Goal: Task Accomplishment & Management: Manage account settings

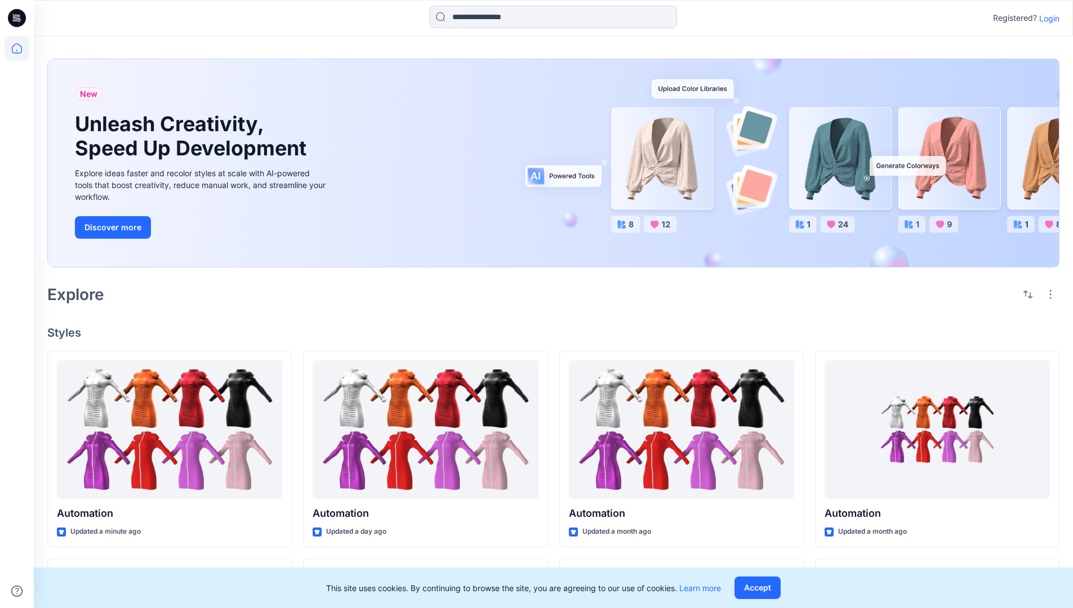
click at [1046, 18] on p "Login" at bounding box center [1049, 18] width 20 height 12
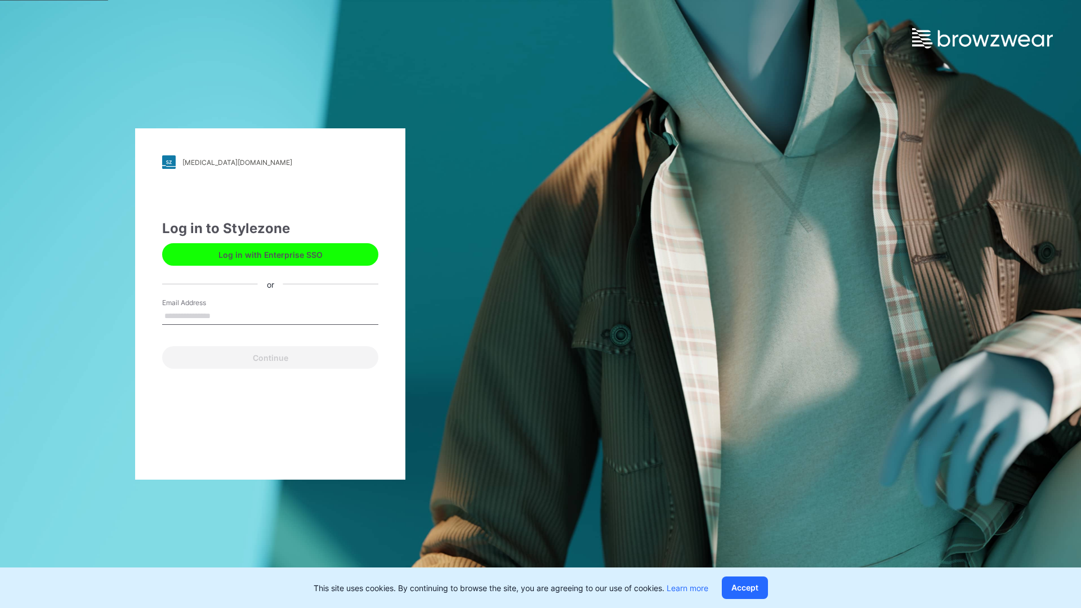
click at [222, 315] on input "Email Address" at bounding box center [270, 316] width 216 height 17
type input "*********"
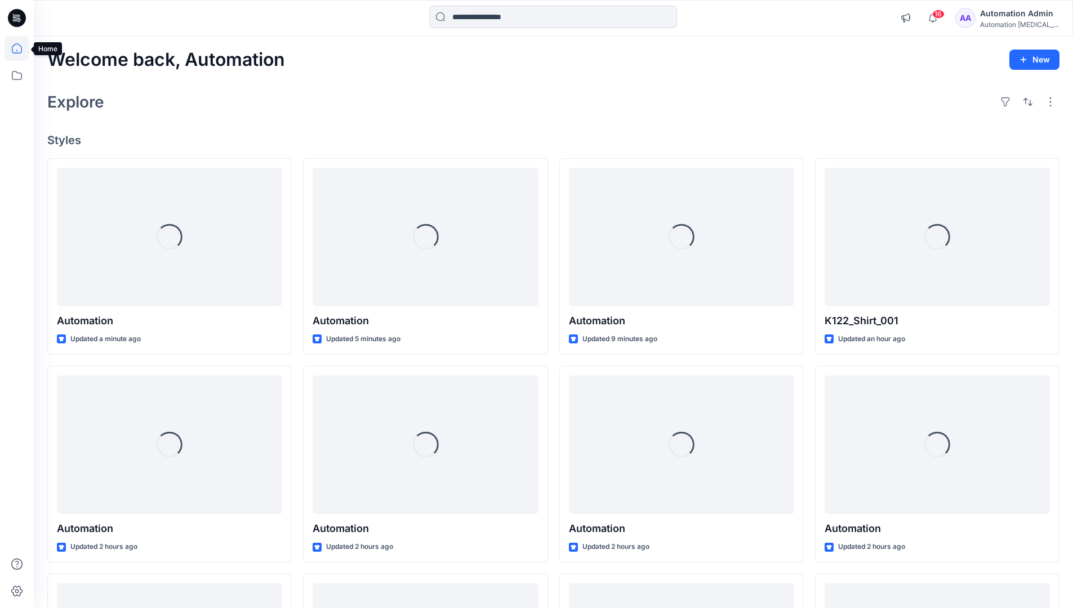
click at [21, 48] on icon at bounding box center [17, 48] width 10 height 10
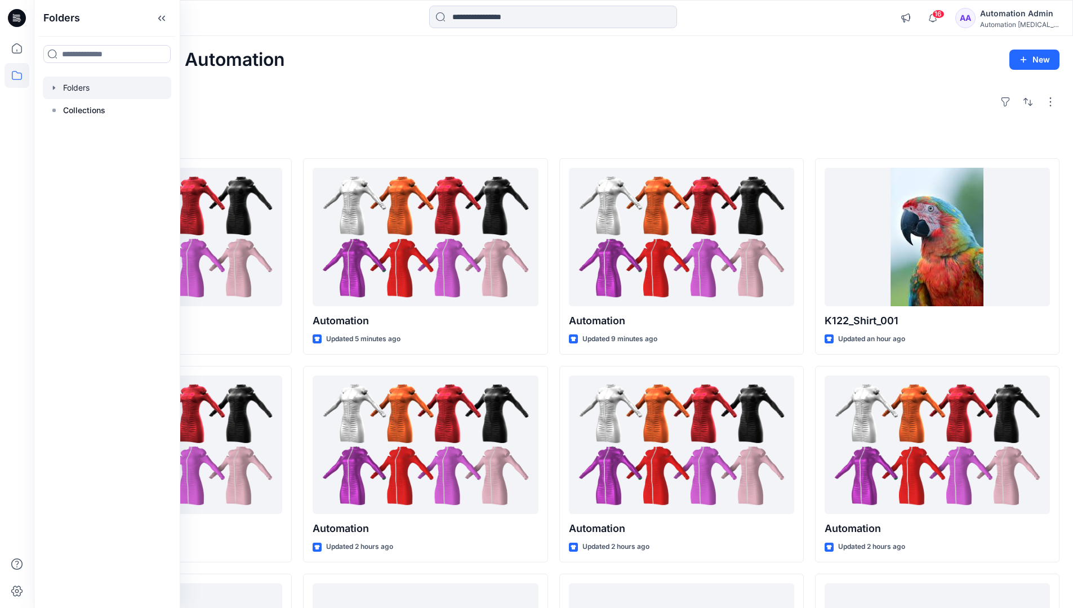
click at [64, 90] on div at bounding box center [107, 88] width 128 height 23
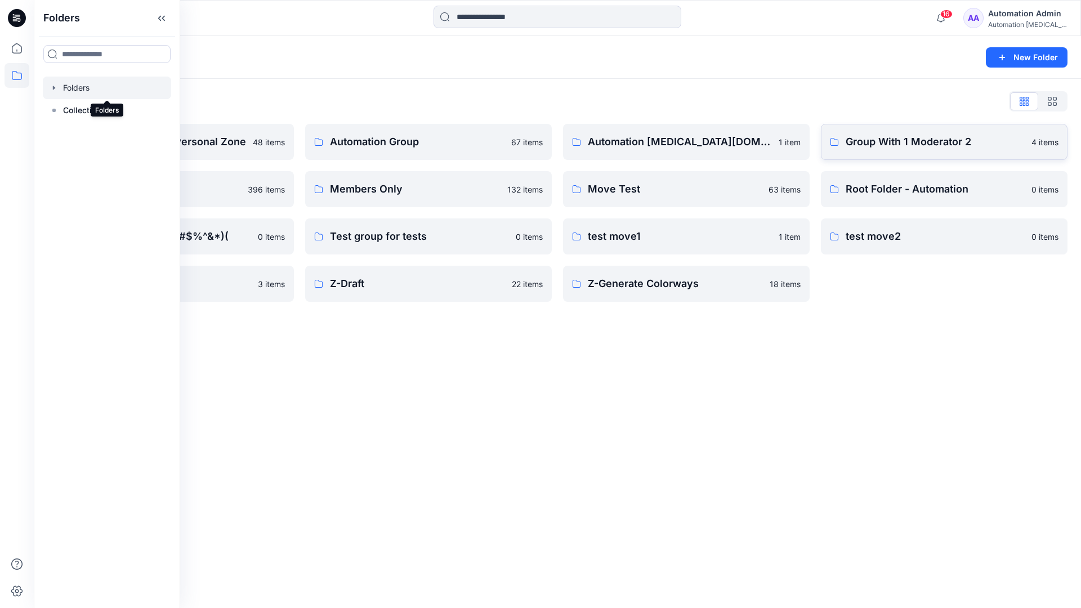
click at [935, 148] on p "Group With 1 Moderator 2" at bounding box center [935, 142] width 179 height 16
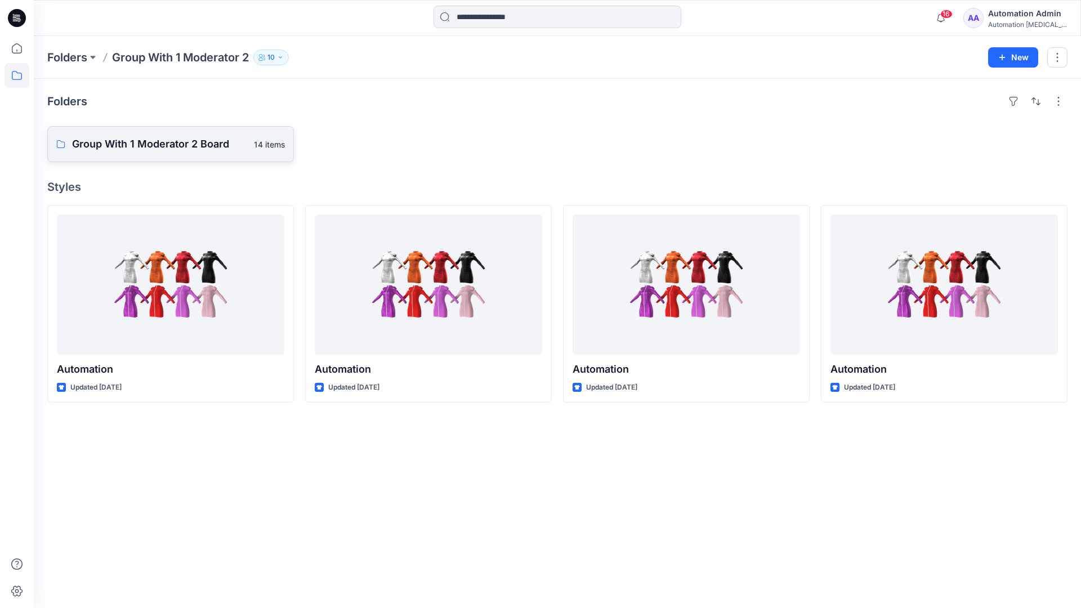
click at [160, 150] on p "Group With 1 Moderator 2 Board" at bounding box center [159, 144] width 175 height 16
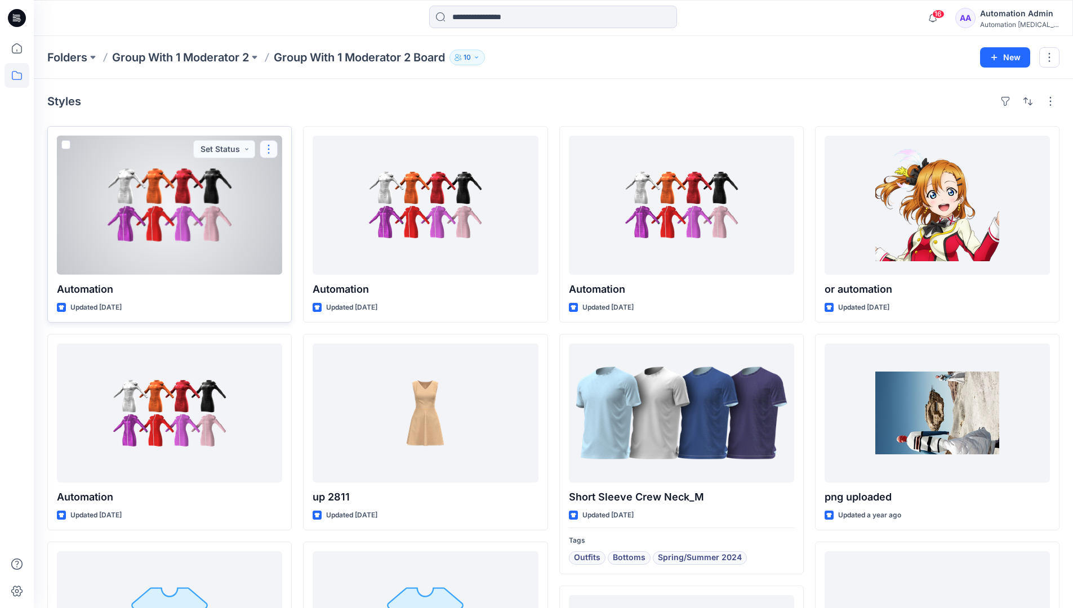
click at [269, 153] on button "button" at bounding box center [269, 149] width 18 height 18
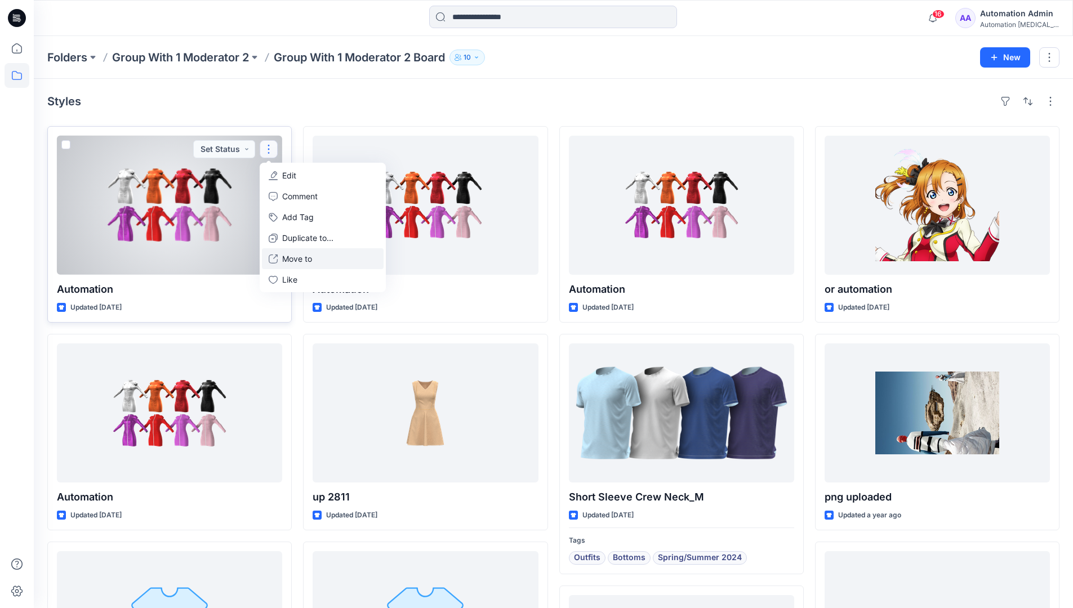
click at [292, 255] on p "Move to" at bounding box center [297, 259] width 30 height 12
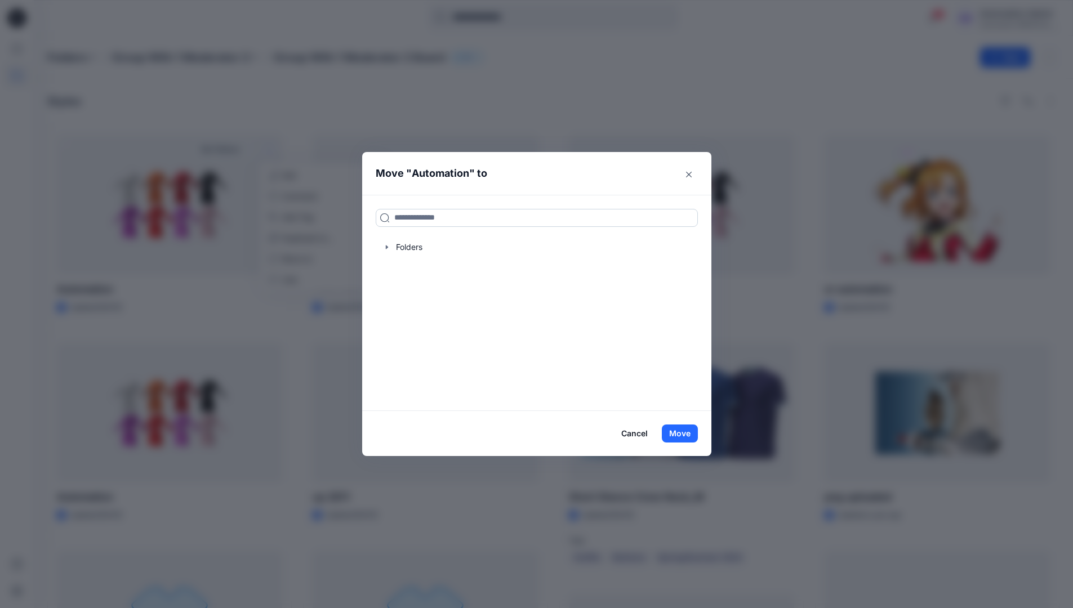
click at [408, 219] on input at bounding box center [537, 218] width 322 height 18
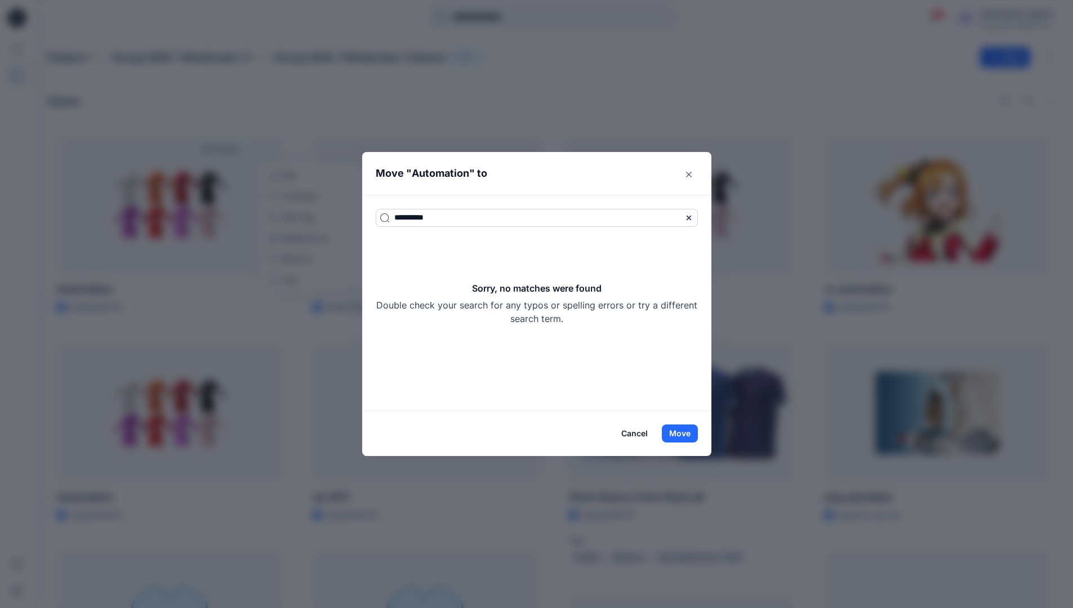
type input "**********"
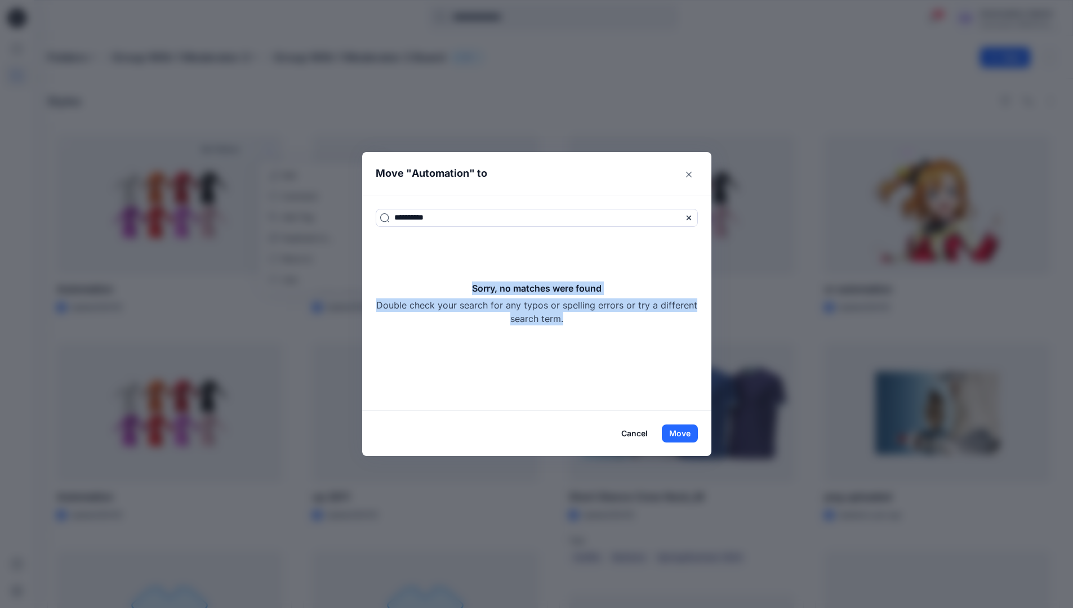
drag, startPoint x: 408, startPoint y: 219, endPoint x: 621, endPoint y: 322, distance: 236.9
click at [621, 322] on div "Sorry, no matches were found Double check your search for any typos or spelling…" at bounding box center [537, 303] width 322 height 44
click at [686, 435] on button "Move" at bounding box center [680, 433] width 36 height 18
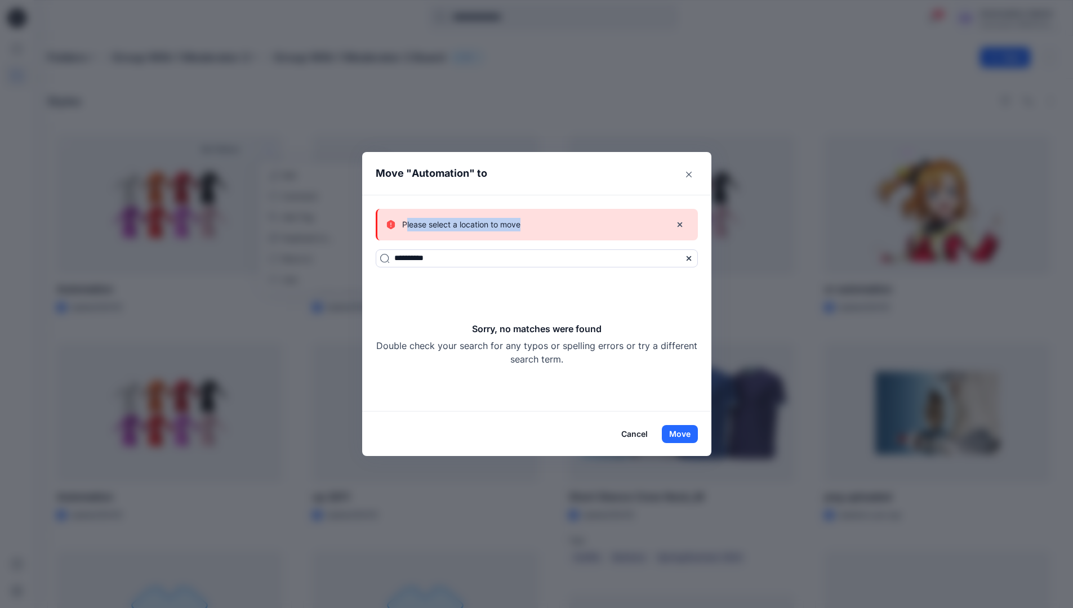
drag, startPoint x: 686, startPoint y: 435, endPoint x: 525, endPoint y: 226, distance: 264.2
click at [520, 226] on p "Please select a location to move" at bounding box center [461, 225] width 118 height 14
click at [641, 429] on button "Cancel" at bounding box center [634, 434] width 41 height 18
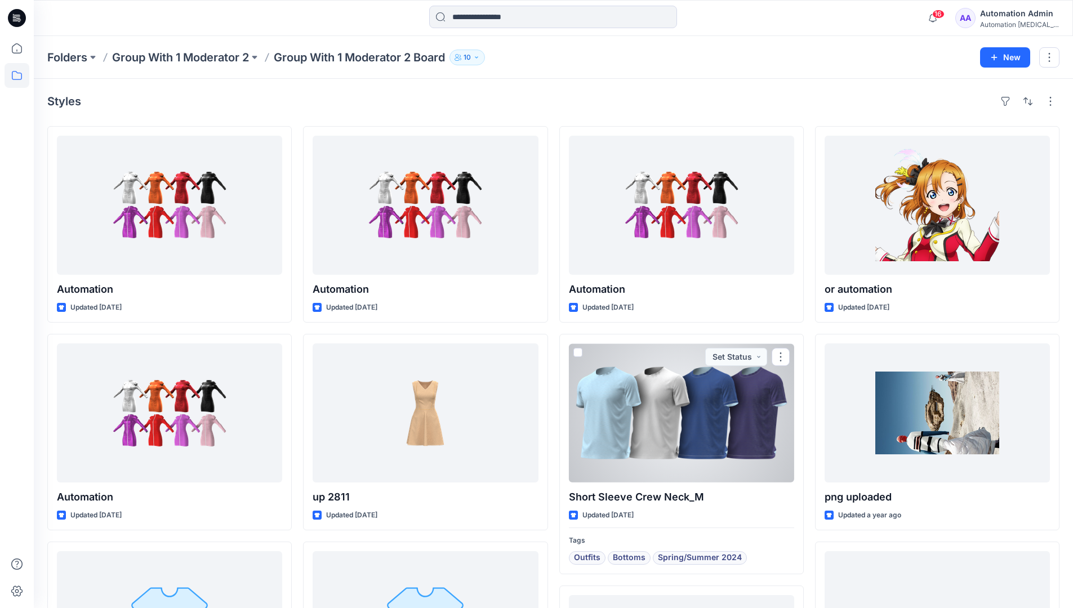
click at [1007, 24] on div "Automation [MEDICAL_DATA]..." at bounding box center [1019, 24] width 79 height 8
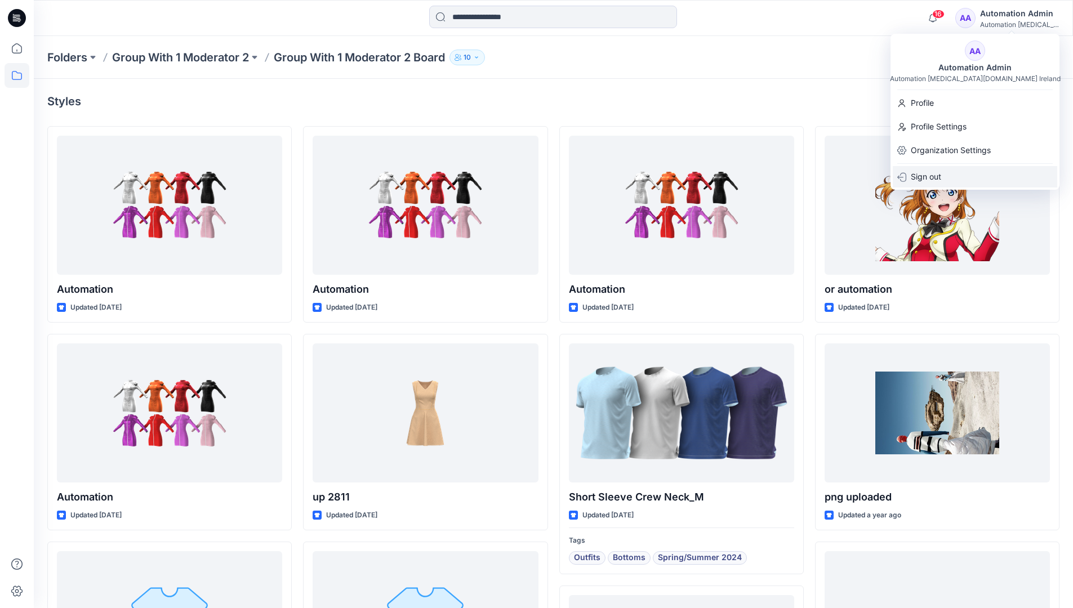
click at [958, 173] on div "Sign out" at bounding box center [974, 176] width 164 height 21
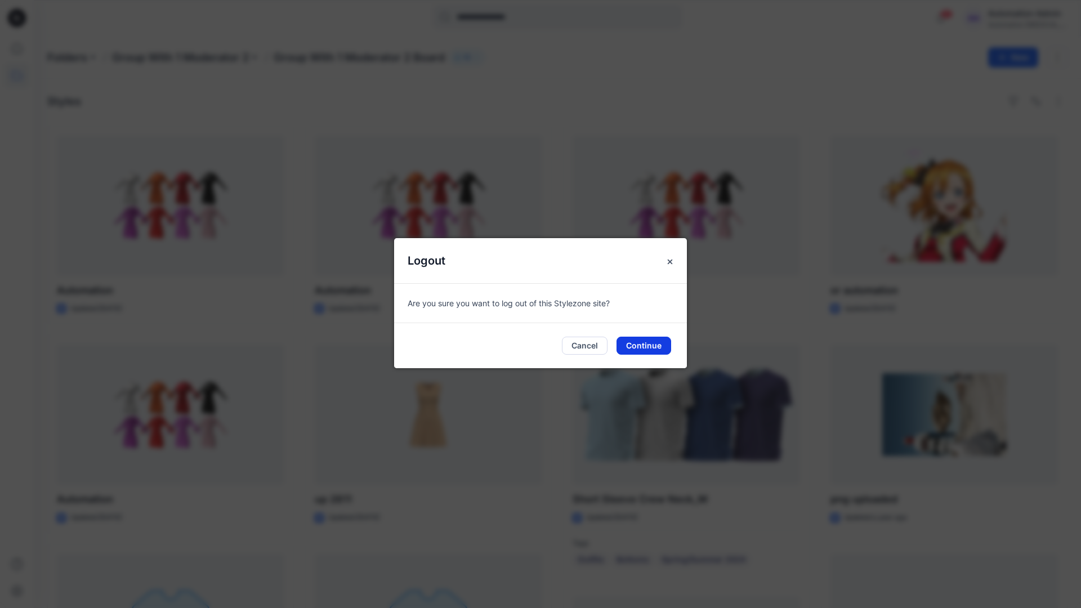
click at [661, 340] on button "Continue" at bounding box center [643, 346] width 55 height 18
